Goal: Transaction & Acquisition: Book appointment/travel/reservation

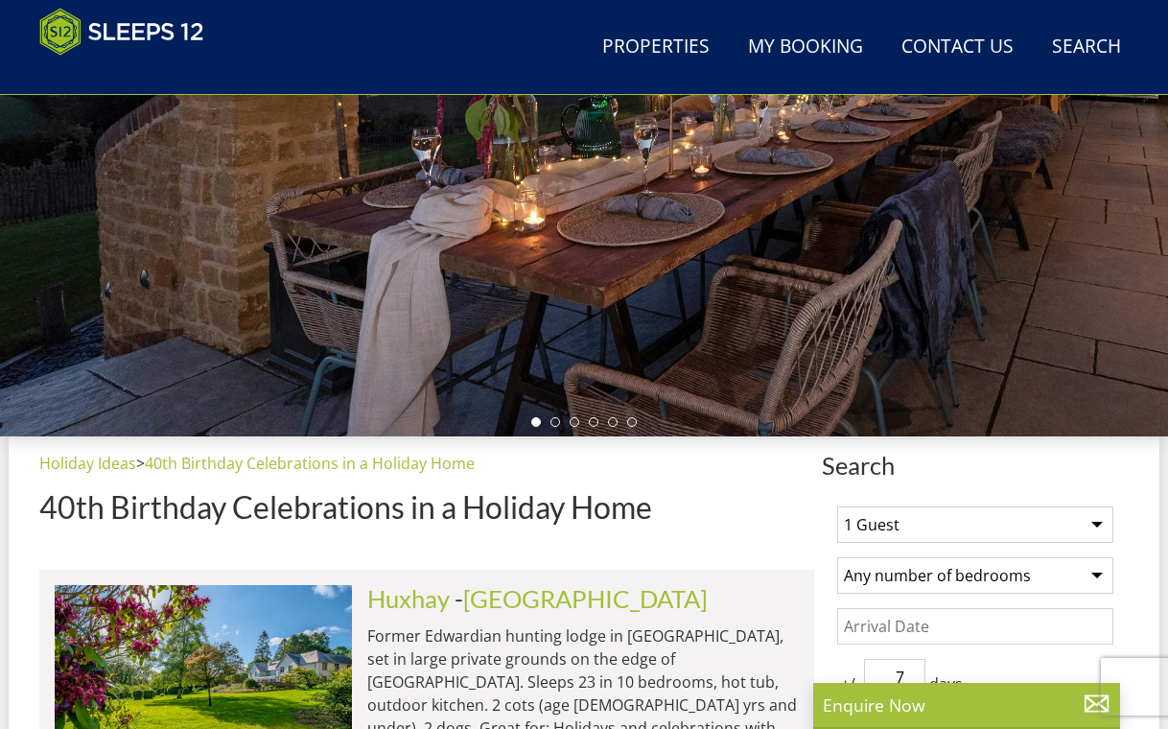
scroll to position [820, 0]
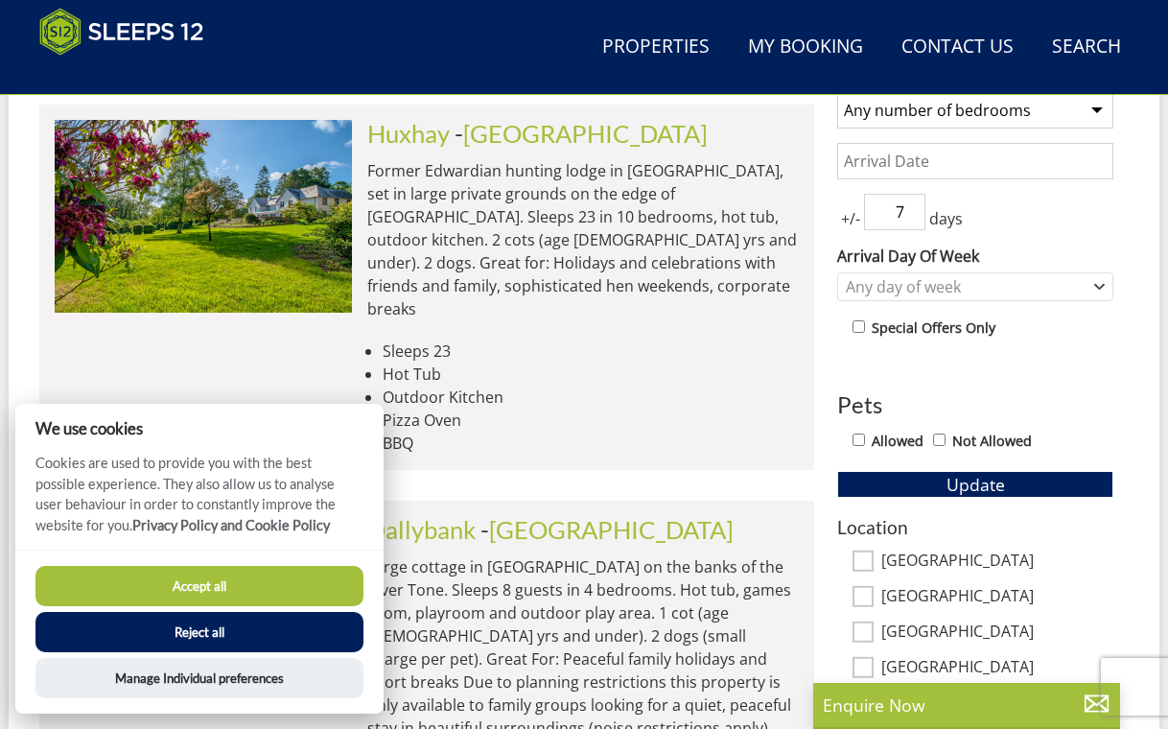
click at [201, 598] on button "Accept all" at bounding box center [199, 586] width 328 height 40
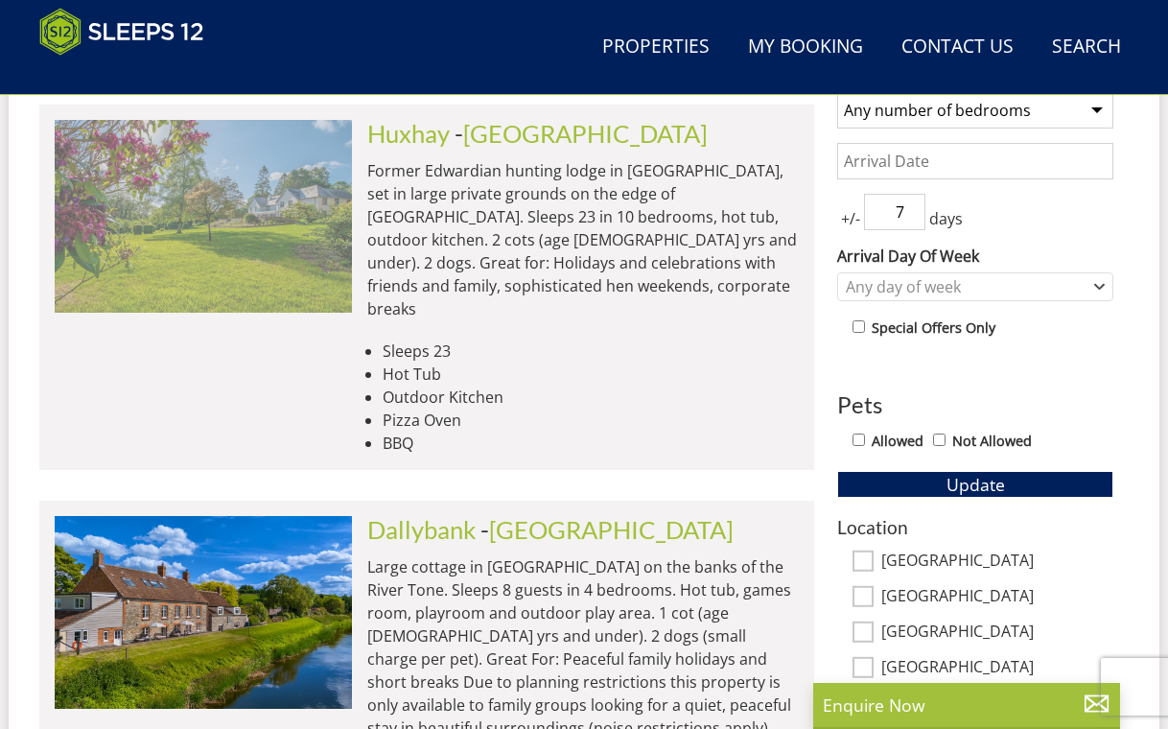
click at [217, 264] on img at bounding box center [203, 216] width 297 height 192
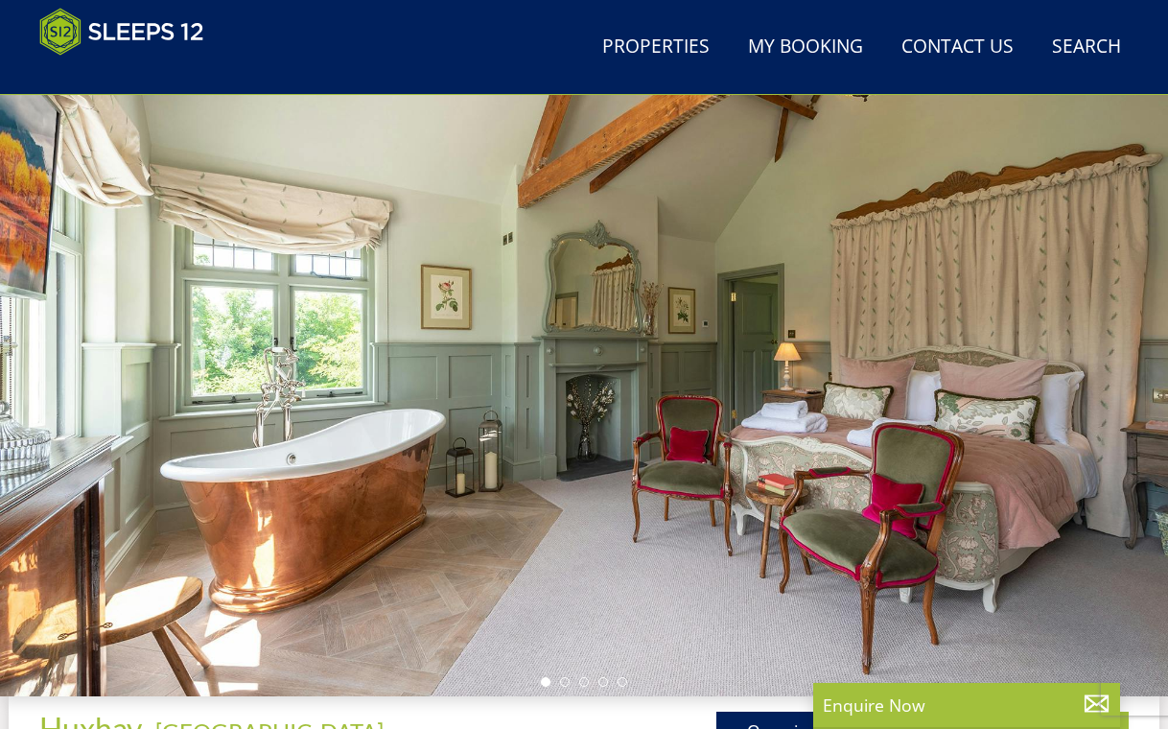
scroll to position [106, 0]
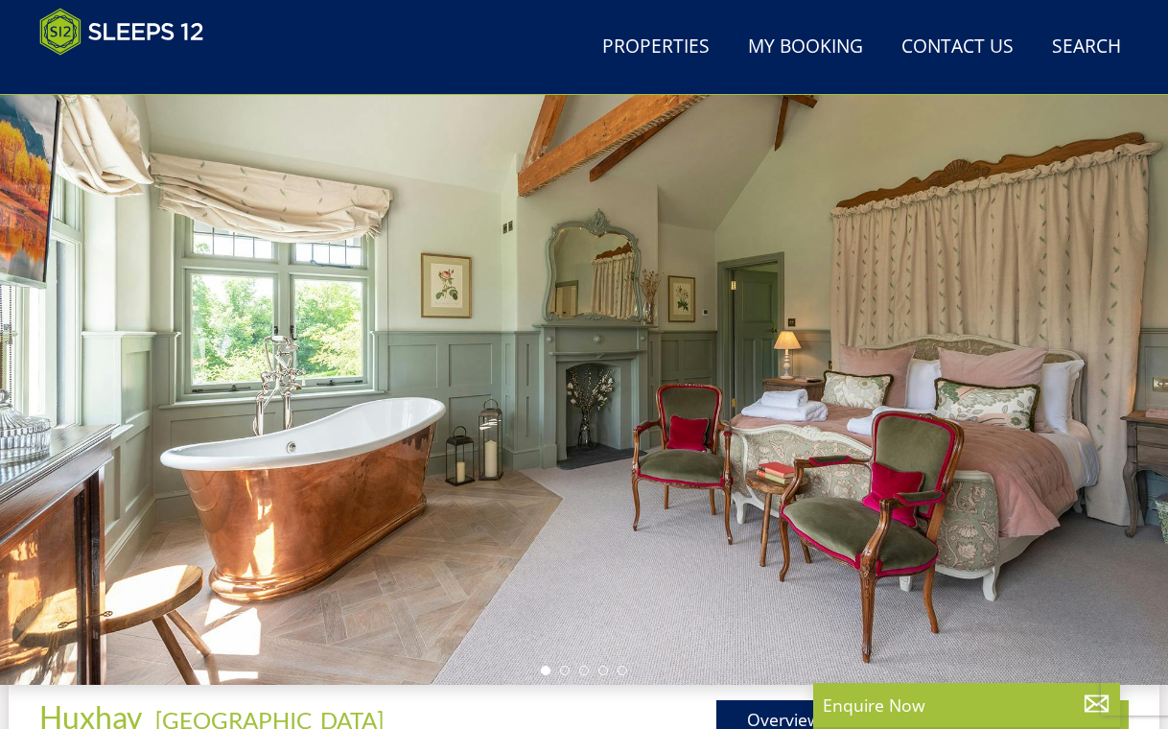
click at [760, 517] on div at bounding box center [584, 358] width 1168 height 654
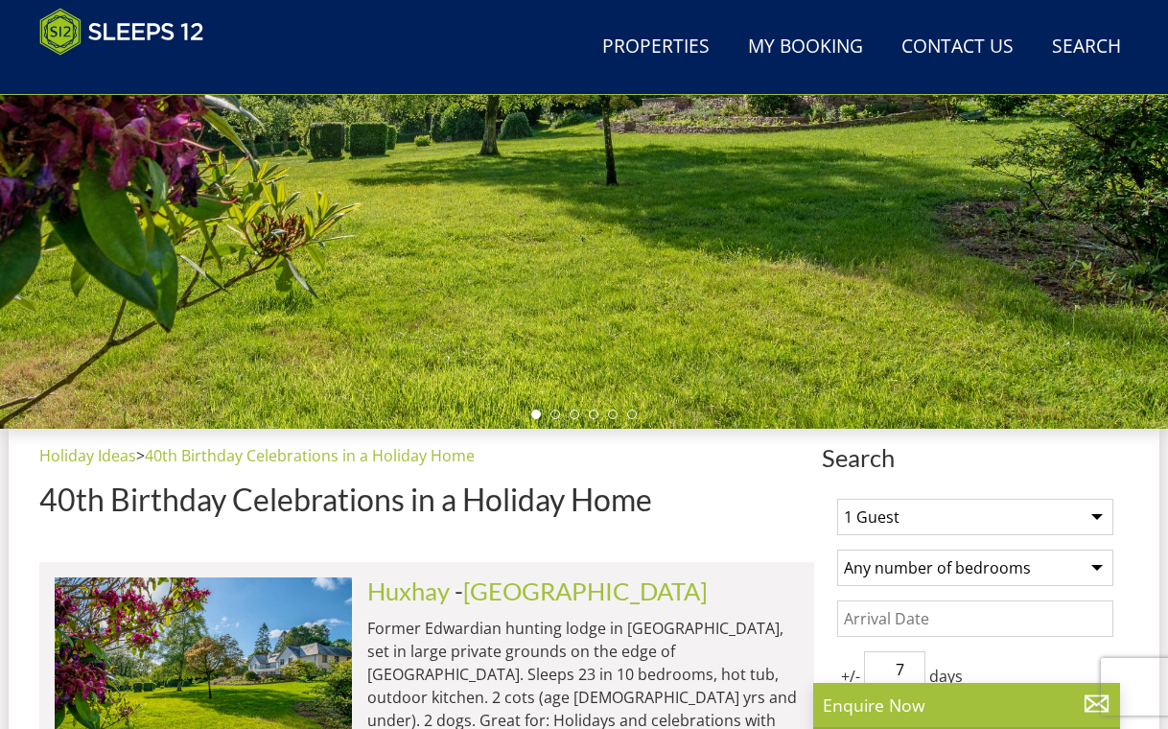
scroll to position [364, 0]
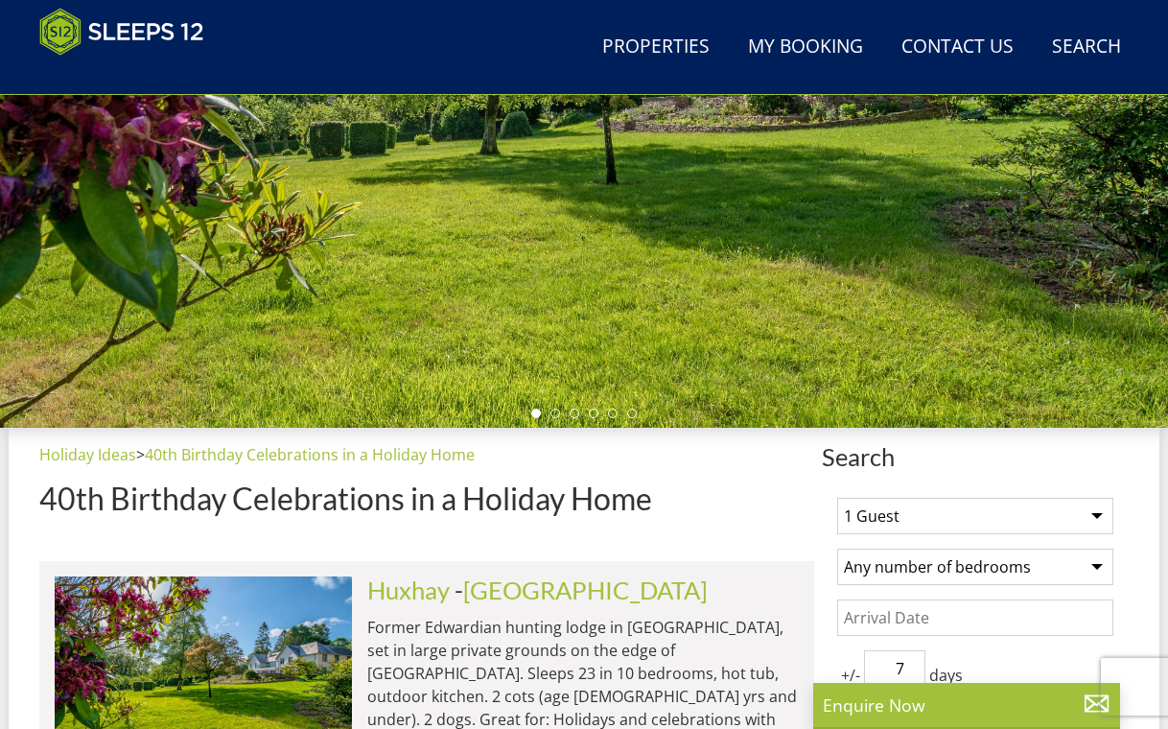
click at [757, 296] on div at bounding box center [584, 101] width 1168 height 654
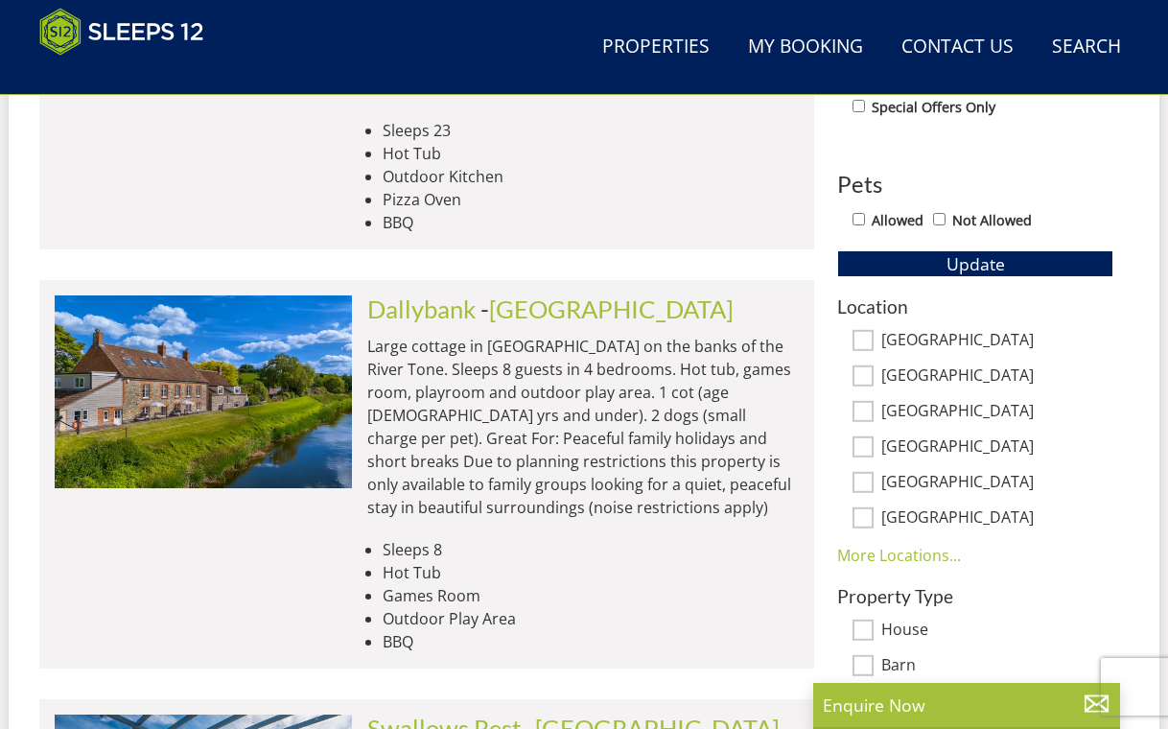
scroll to position [1110, 0]
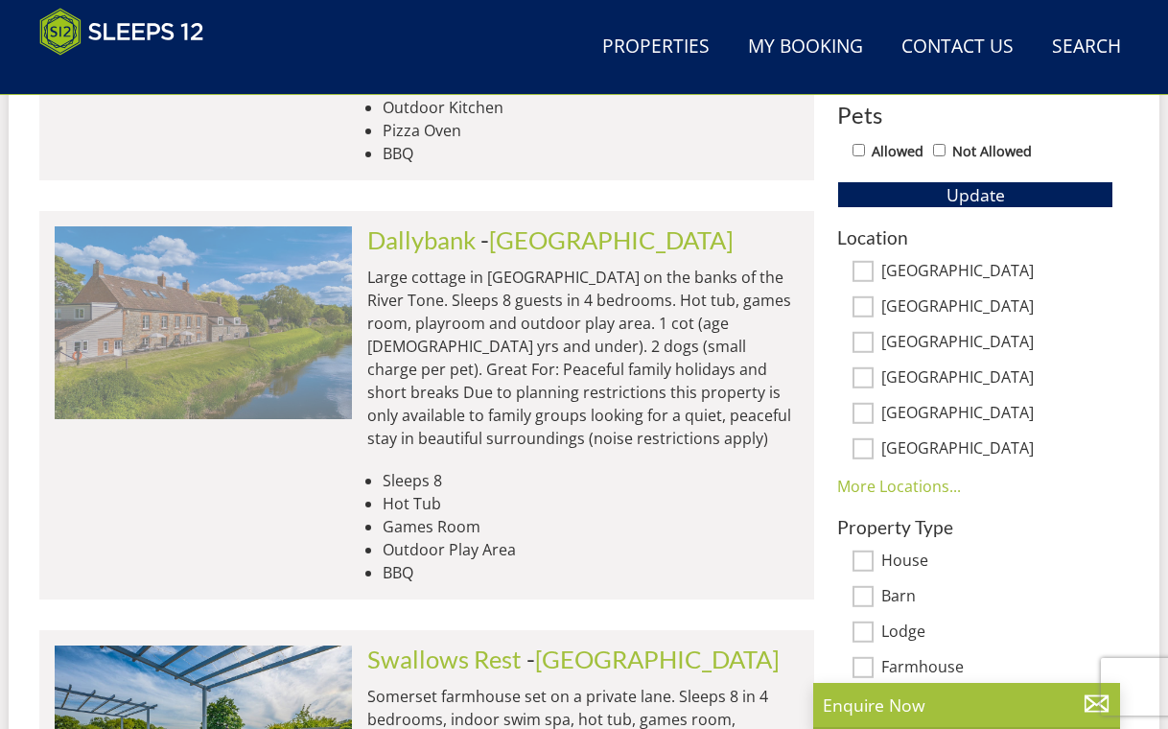
click at [302, 351] on img at bounding box center [203, 322] width 297 height 192
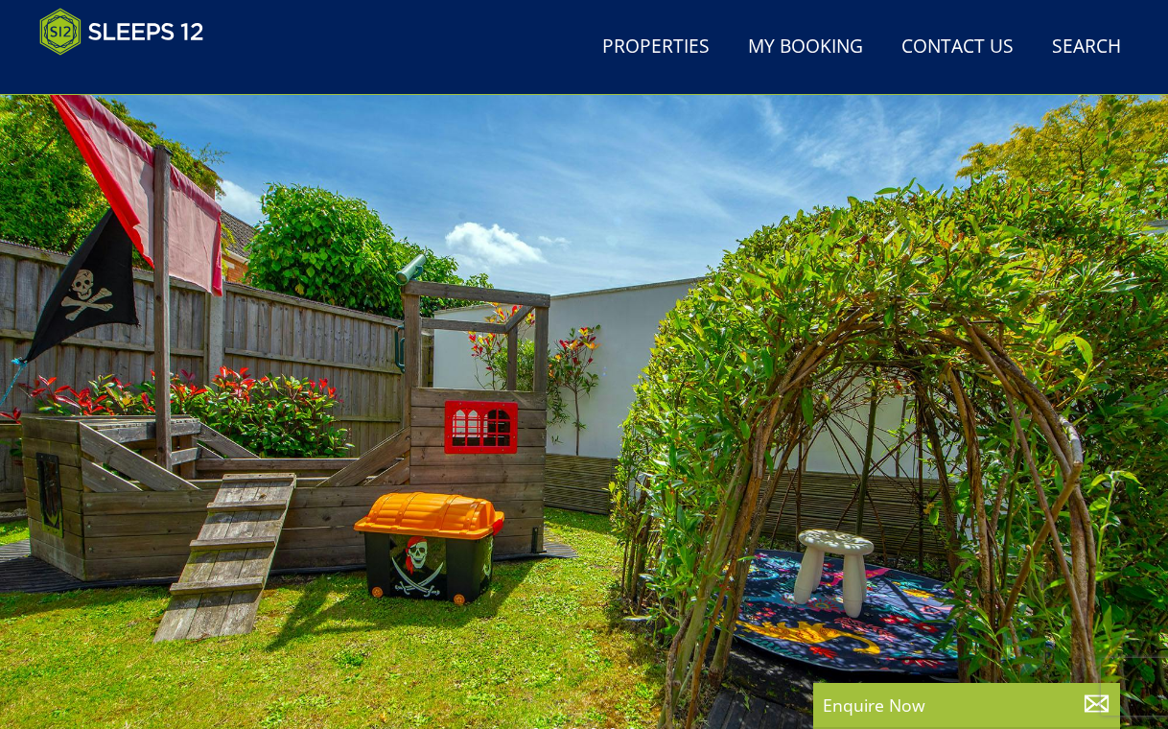
scroll to position [42, 0]
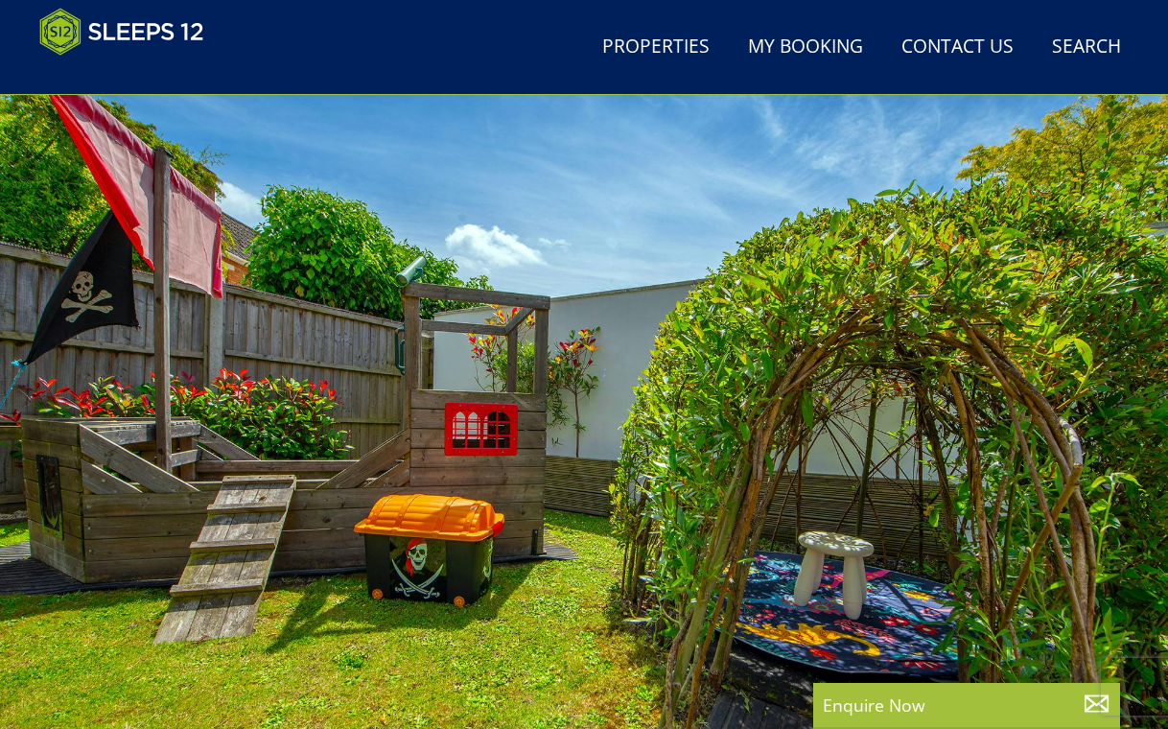
click at [302, 351] on div at bounding box center [584, 422] width 1168 height 654
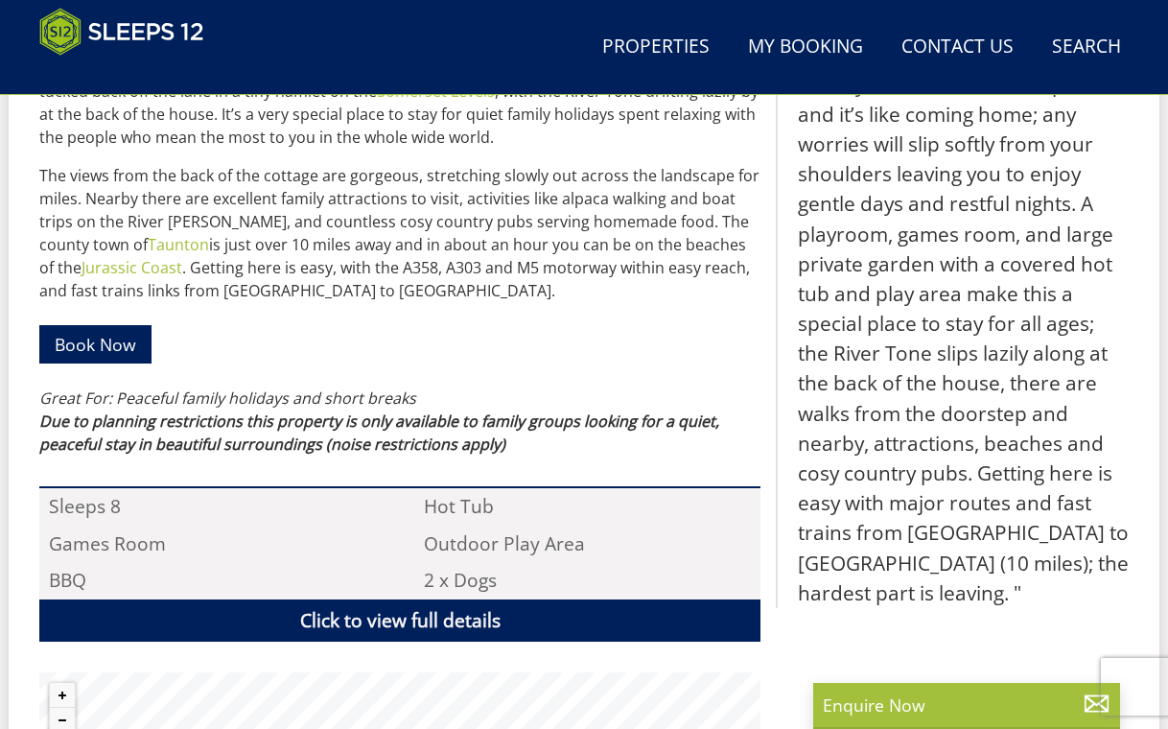
scroll to position [659, 0]
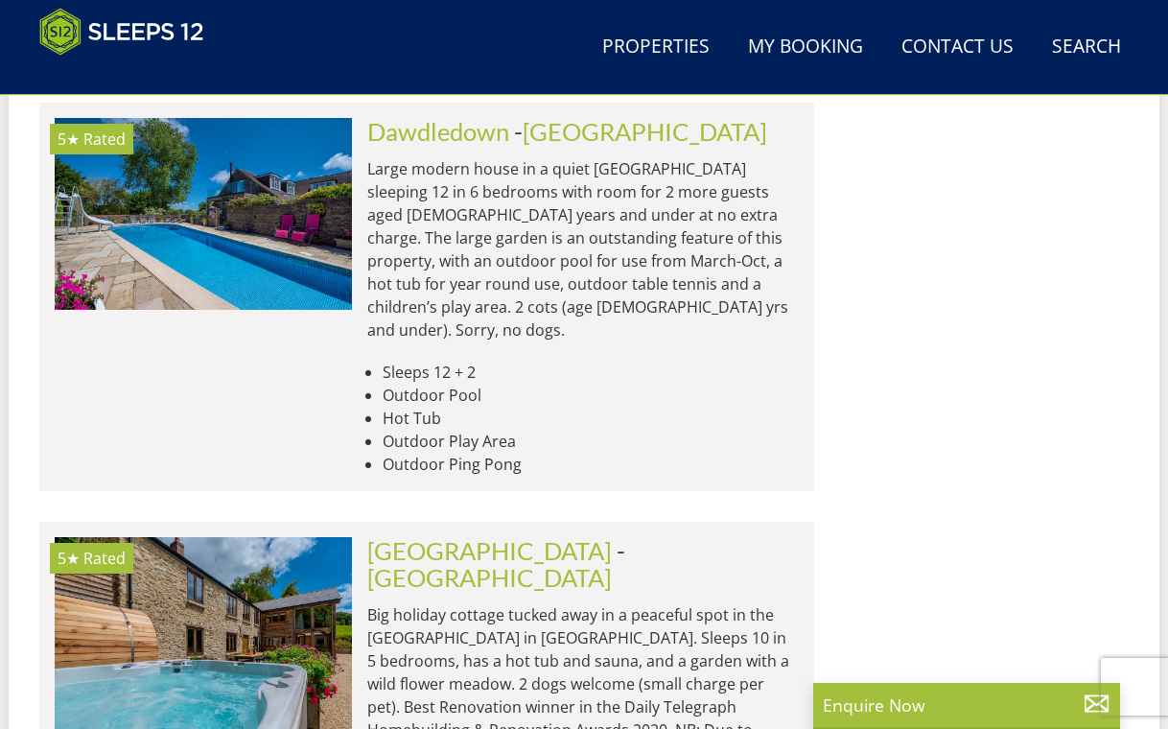
scroll to position [4232, 0]
